Goal: Task Accomplishment & Management: Complete application form

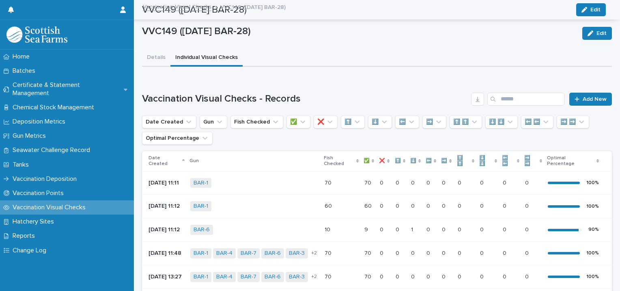
scroll to position [252, 0]
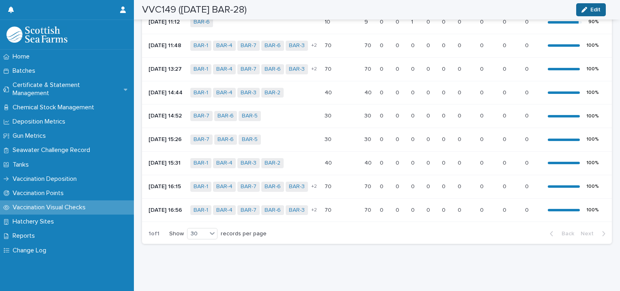
click at [592, 7] on span "Edit" at bounding box center [595, 10] width 10 height 6
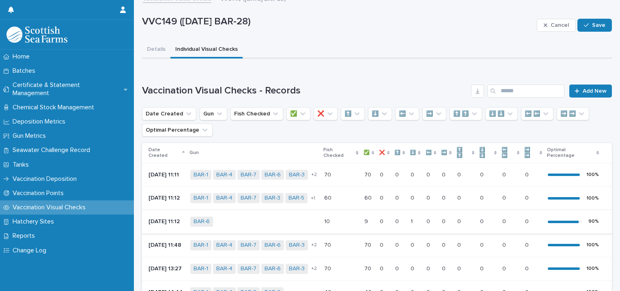
scroll to position [0, 0]
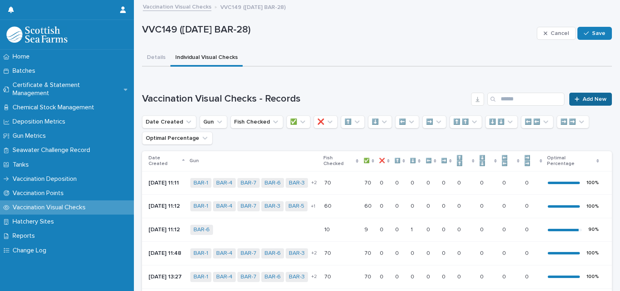
click at [586, 99] on span "Add New" at bounding box center [595, 99] width 24 height 6
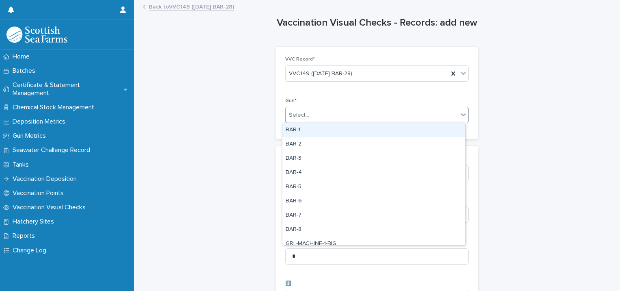
click at [310, 113] on div "Select..." at bounding box center [372, 114] width 172 height 13
click at [300, 130] on div "BAR-1" at bounding box center [373, 130] width 183 height 14
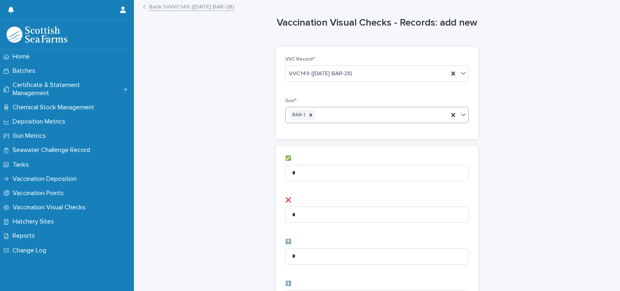
click at [325, 114] on div "BAR-1" at bounding box center [367, 115] width 163 height 14
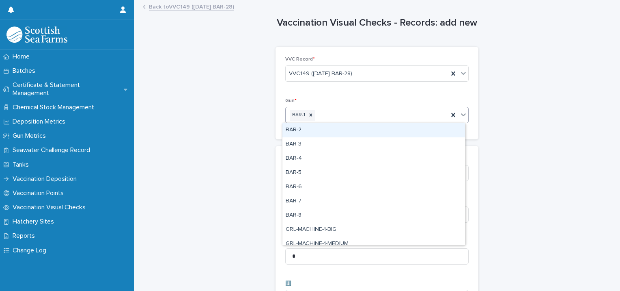
click at [308, 130] on div "BAR-2" at bounding box center [373, 130] width 183 height 14
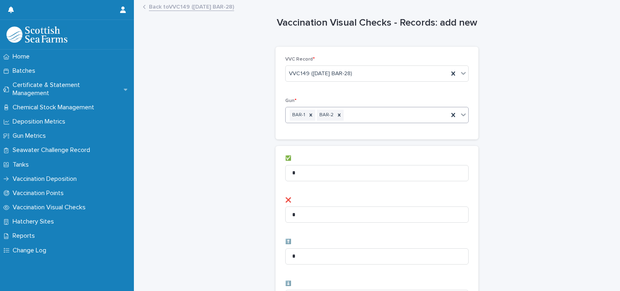
click at [352, 115] on div "BAR-1 BAR-2" at bounding box center [367, 115] width 163 height 14
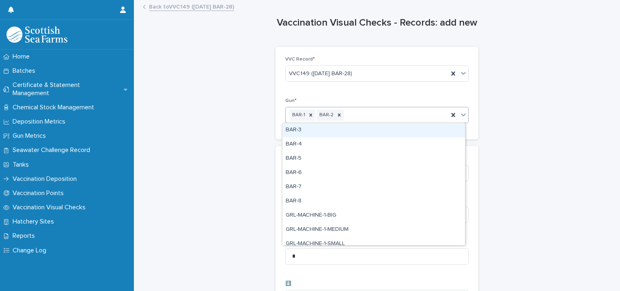
click at [324, 132] on div "BAR-3" at bounding box center [373, 130] width 183 height 14
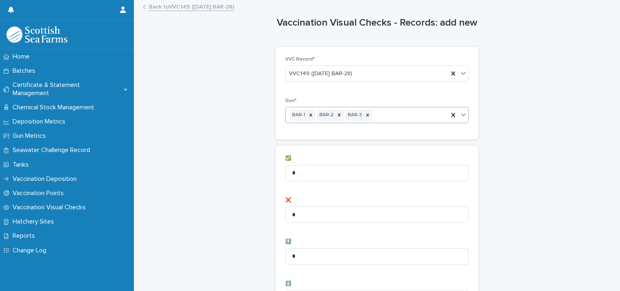
click at [379, 112] on div "BAR-1 BAR-2 BAR-3" at bounding box center [367, 115] width 163 height 14
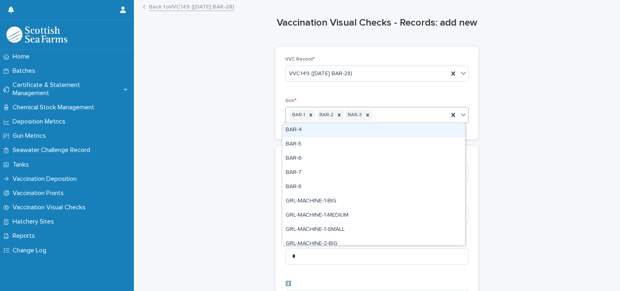
click at [336, 131] on div "BAR-4" at bounding box center [373, 130] width 183 height 14
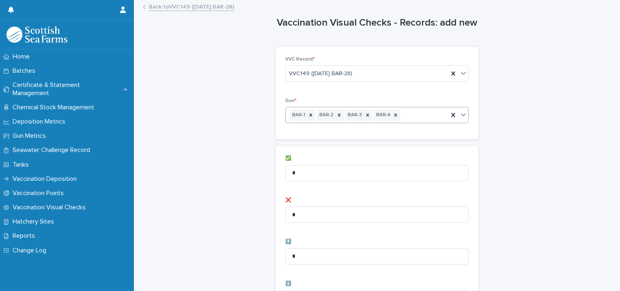
click at [409, 114] on div "BAR-1 BAR-2 BAR-3 BAR-4" at bounding box center [367, 115] width 163 height 14
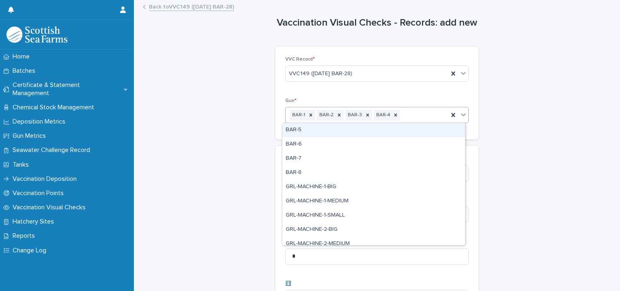
click at [336, 128] on div "BAR-5" at bounding box center [373, 130] width 183 height 14
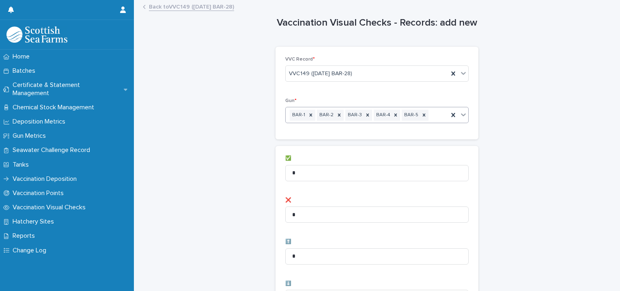
click at [433, 113] on div "BAR-1 BAR-2 BAR-3 BAR-4 BAR-5" at bounding box center [367, 115] width 163 height 14
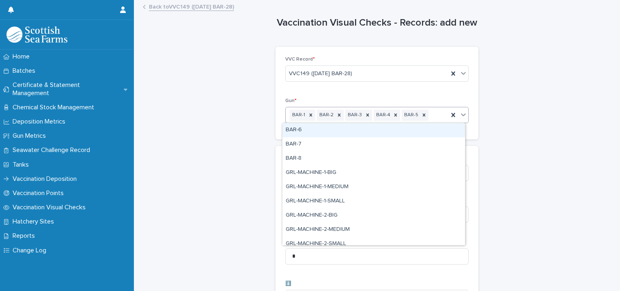
click at [352, 131] on div "BAR-6" at bounding box center [373, 130] width 183 height 14
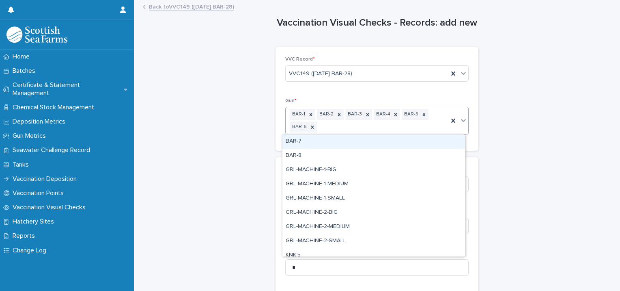
click at [366, 124] on div "BAR-1 BAR-2 BAR-3 BAR-4 BAR-5 BAR-6" at bounding box center [367, 120] width 163 height 27
click at [321, 144] on div "BAR-7" at bounding box center [373, 141] width 183 height 14
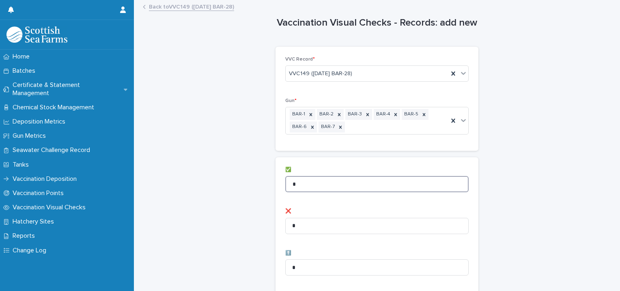
drag, startPoint x: 315, startPoint y: 181, endPoint x: 278, endPoint y: 181, distance: 37.3
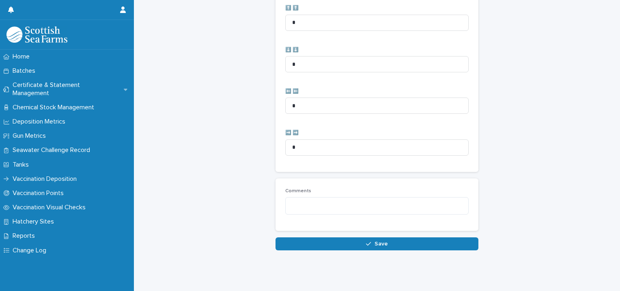
scroll to position [416, 0]
type input "**"
click at [302, 202] on textarea at bounding box center [376, 205] width 183 height 17
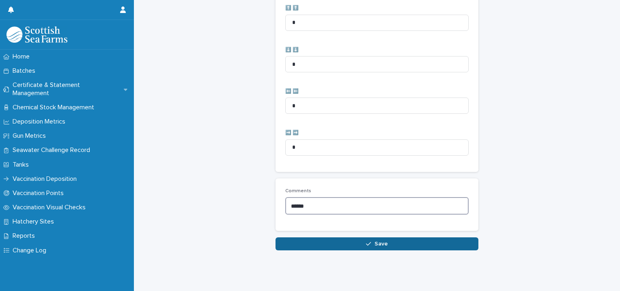
type textarea "******"
click at [379, 241] on span "Save" at bounding box center [381, 244] width 13 height 6
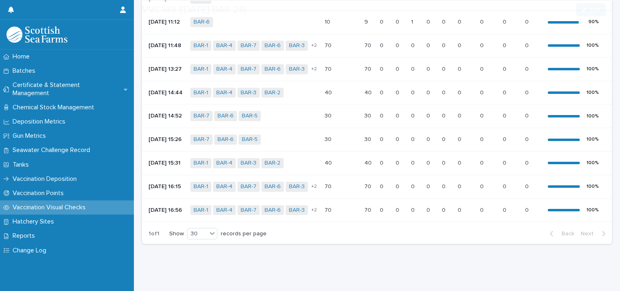
scroll to position [278, 0]
